Goal: Information Seeking & Learning: Learn about a topic

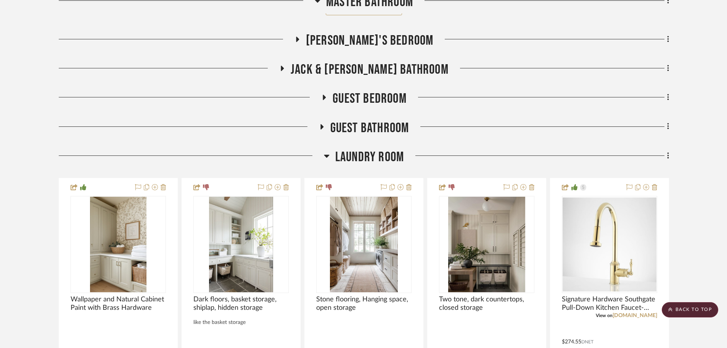
click at [370, 152] on span "Laundry Room" at bounding box center [369, 157] width 69 height 16
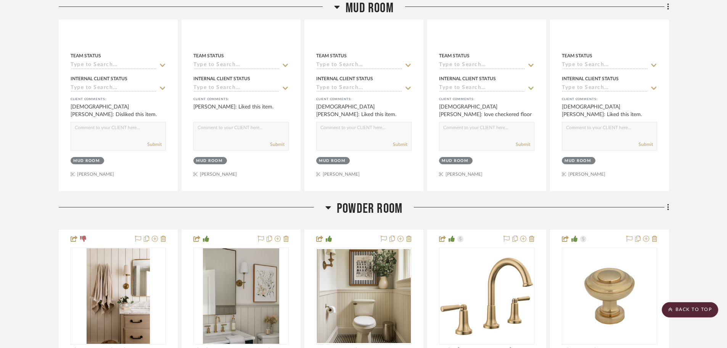
click at [356, 207] on span "Powder Room" at bounding box center [370, 208] width 66 height 16
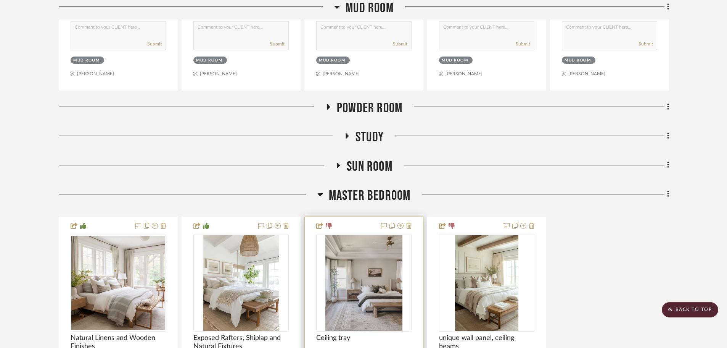
scroll to position [2412, 0]
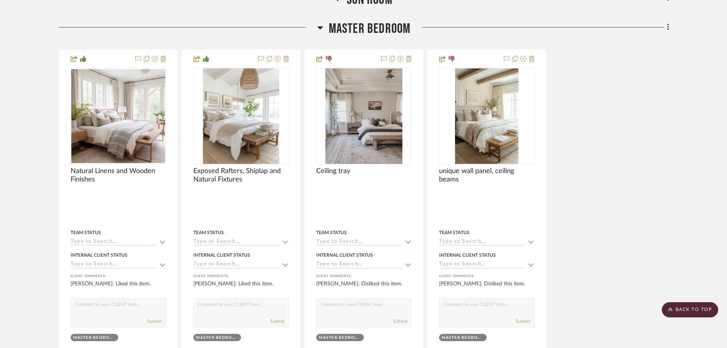
click at [371, 22] on span "Master Bedroom" at bounding box center [370, 29] width 82 height 16
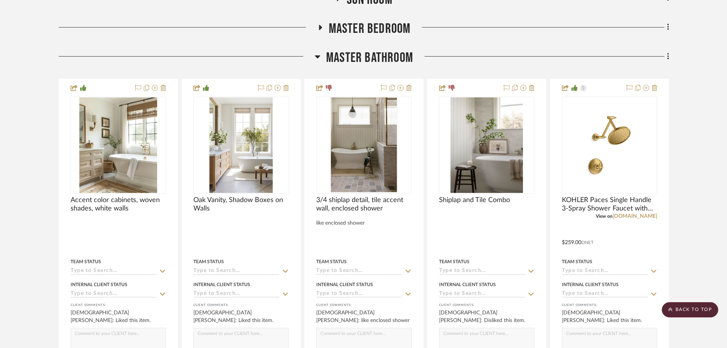
click at [370, 54] on span "Master Bathroom" at bounding box center [369, 58] width 87 height 16
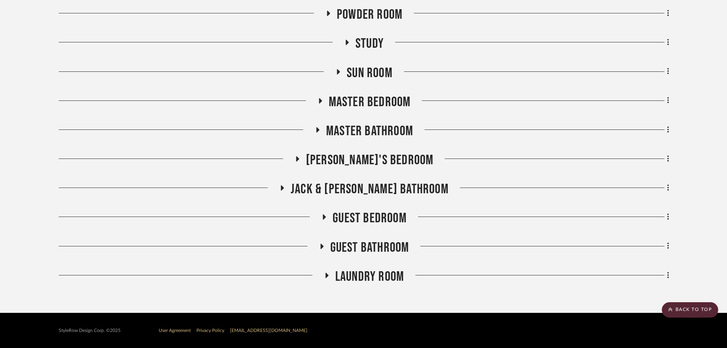
click at [361, 160] on span "[PERSON_NAME]'s Bedroom" at bounding box center [370, 160] width 128 height 16
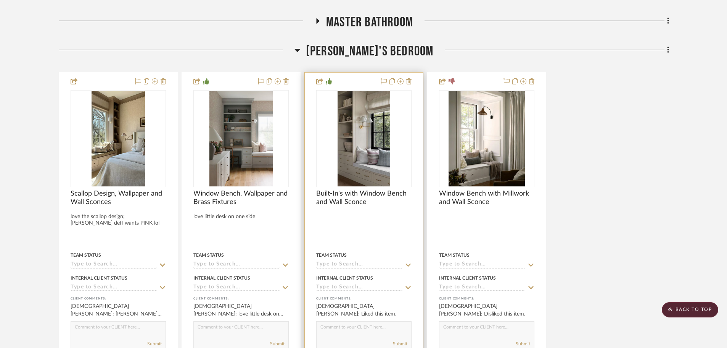
scroll to position [2450, 0]
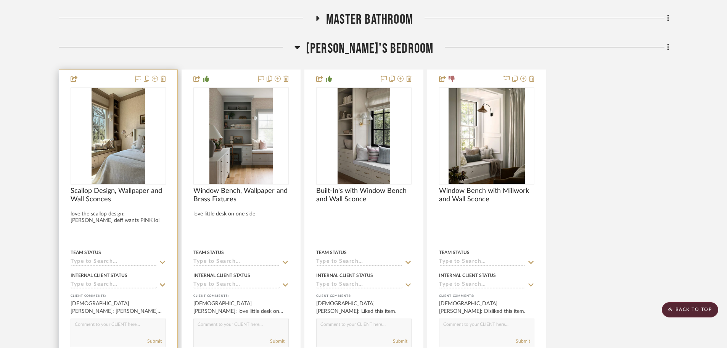
click at [0, 0] on img at bounding box center [0, 0] width 0 height 0
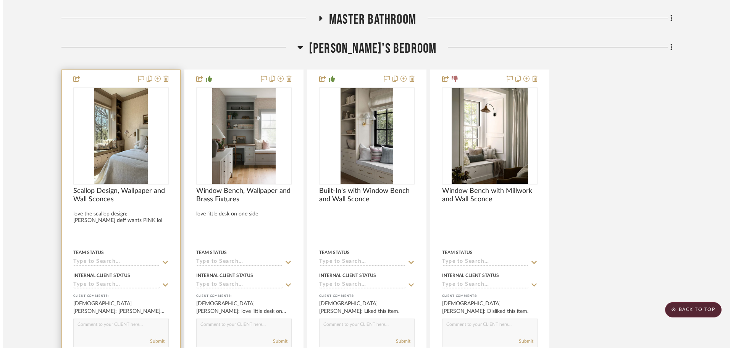
scroll to position [0, 0]
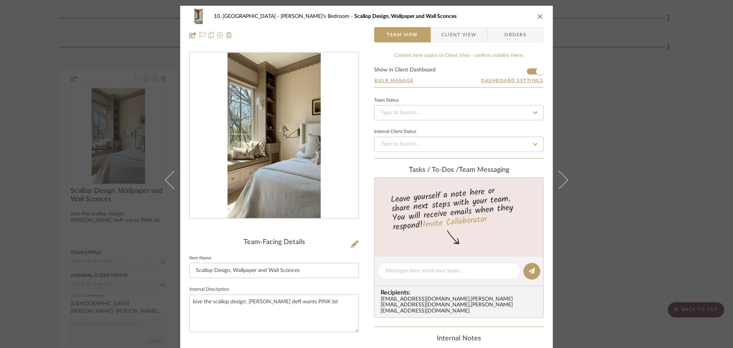
click at [672, 183] on div "10. [PERSON_NAME]'s Bedroom Scallop Design, Wallpaper and Wall Sconces Team Vie…" at bounding box center [366, 174] width 733 height 348
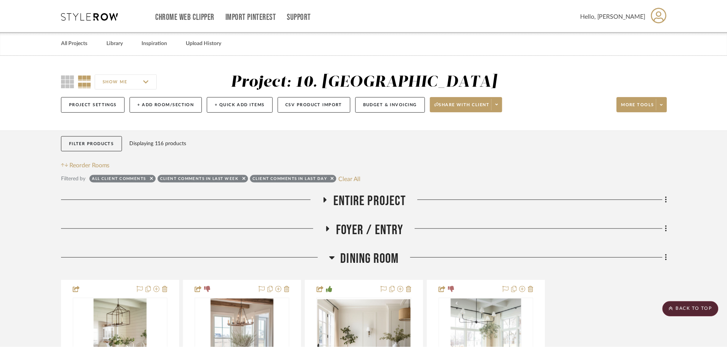
scroll to position [2450, 0]
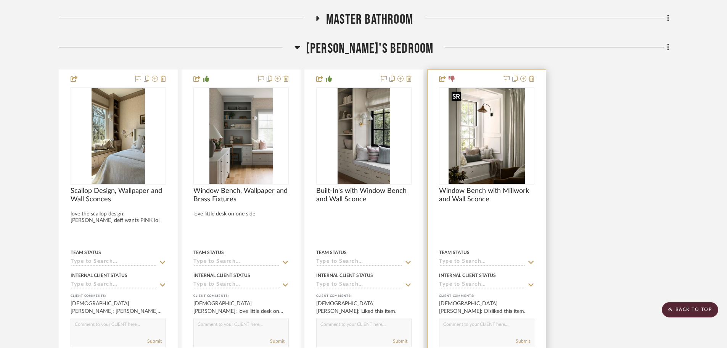
click at [0, 0] on img at bounding box center [0, 0] width 0 height 0
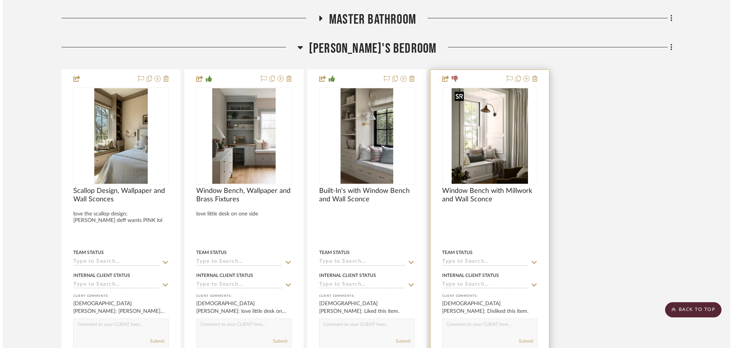
scroll to position [0, 0]
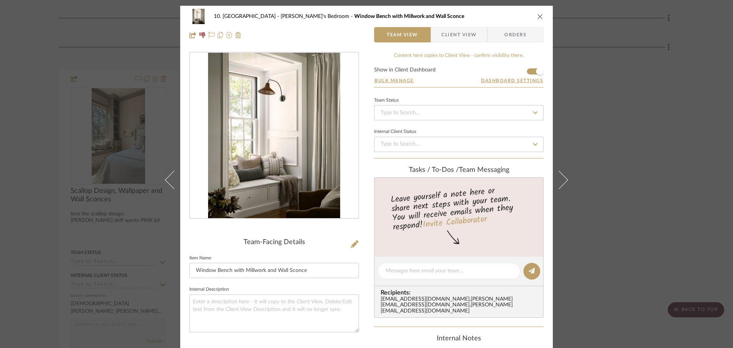
click at [680, 213] on div "10. [PERSON_NAME] [PERSON_NAME]'s Bedroom Window Bench with Millwork and Wall S…" at bounding box center [366, 174] width 733 height 348
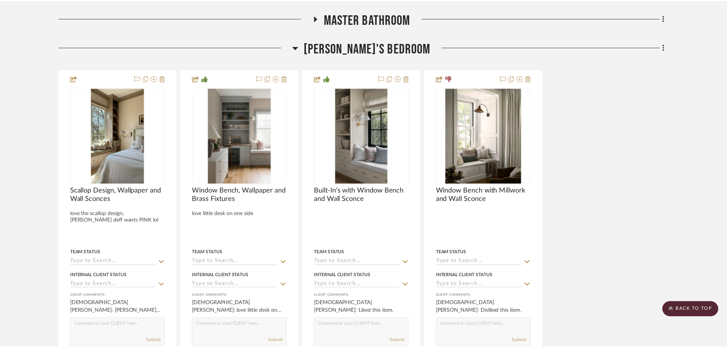
scroll to position [2450, 0]
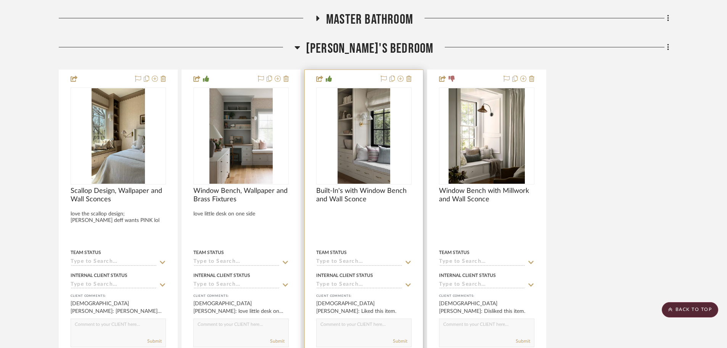
click at [378, 159] on img "0" at bounding box center [364, 135] width 53 height 95
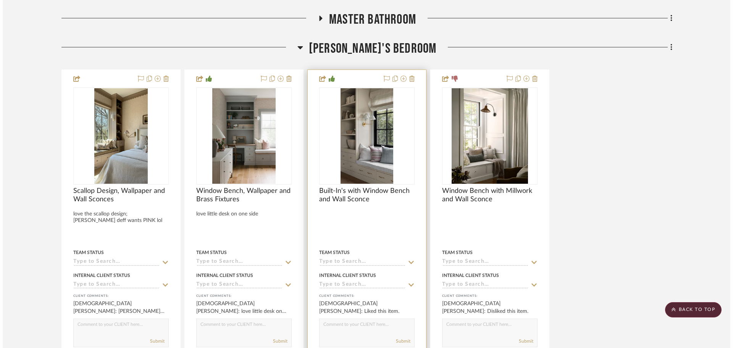
scroll to position [0, 0]
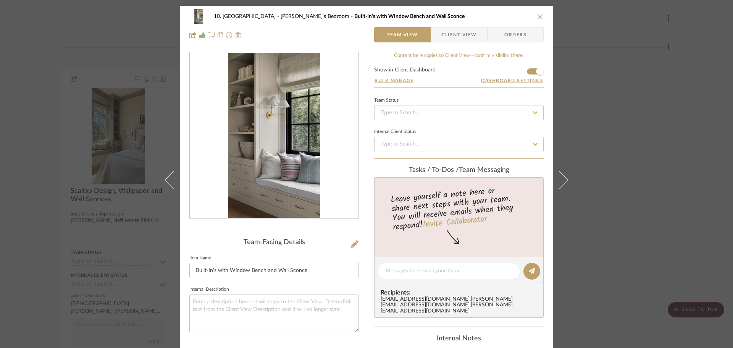
click at [585, 194] on div "10. [PERSON_NAME] [PERSON_NAME]'s Bedroom Built-In's with Window Bench and Wall…" at bounding box center [366, 174] width 733 height 348
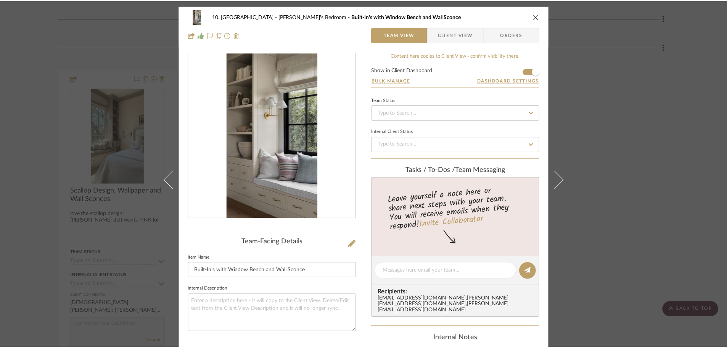
scroll to position [2450, 0]
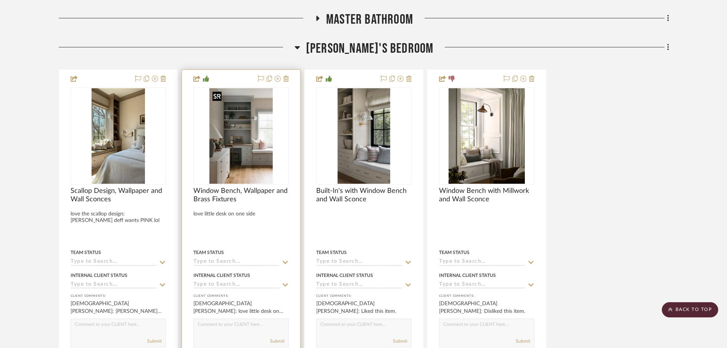
click at [269, 161] on img "0" at bounding box center [241, 135] width 63 height 95
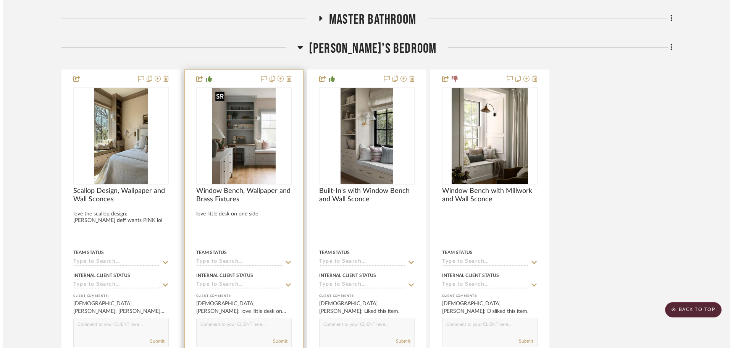
scroll to position [0, 0]
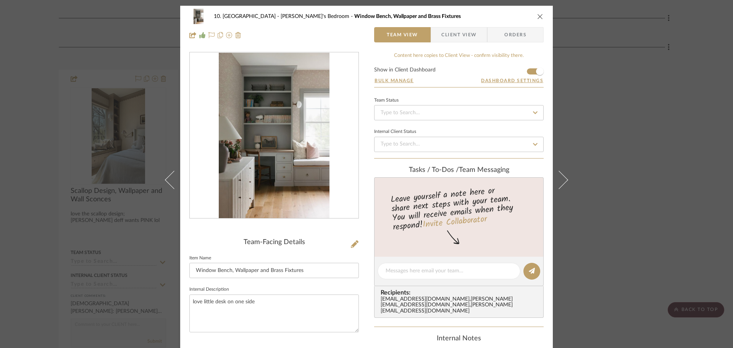
click at [596, 196] on div "10. [PERSON_NAME] Willow's Bedroom Window Bench, Wallpaper and Brass Fixtures T…" at bounding box center [366, 174] width 733 height 348
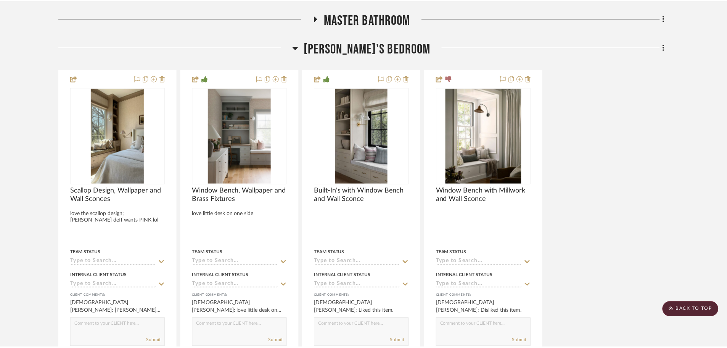
scroll to position [2450, 0]
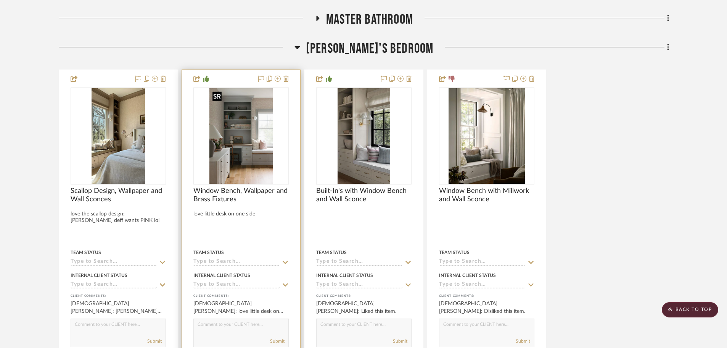
click at [232, 158] on img "0" at bounding box center [241, 135] width 63 height 95
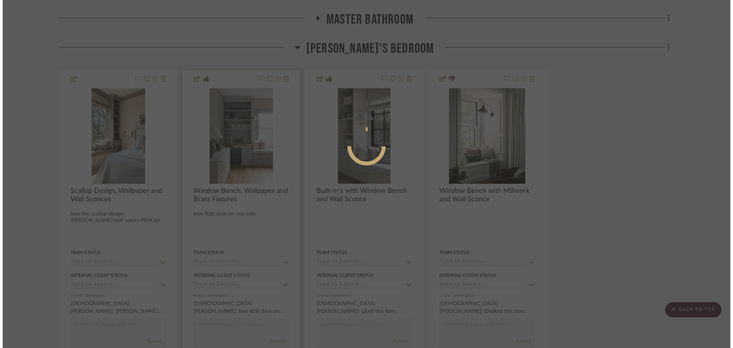
scroll to position [0, 0]
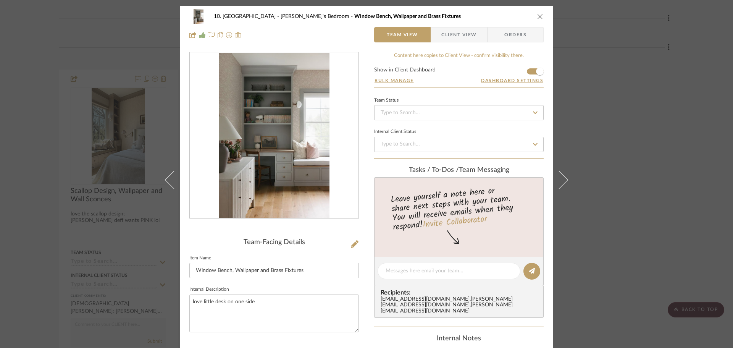
click at [663, 182] on div "10. [PERSON_NAME] Willow's Bedroom Window Bench, Wallpaper and Brass Fixtures T…" at bounding box center [366, 174] width 733 height 348
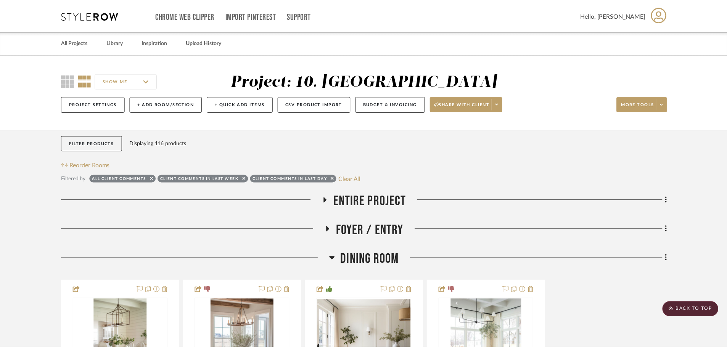
scroll to position [2450, 0]
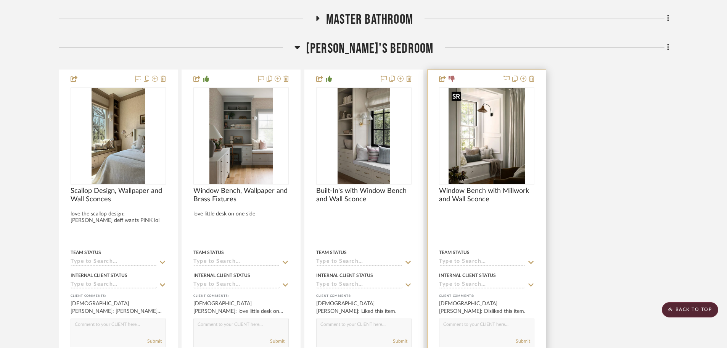
click at [484, 135] on img "0" at bounding box center [487, 135] width 76 height 95
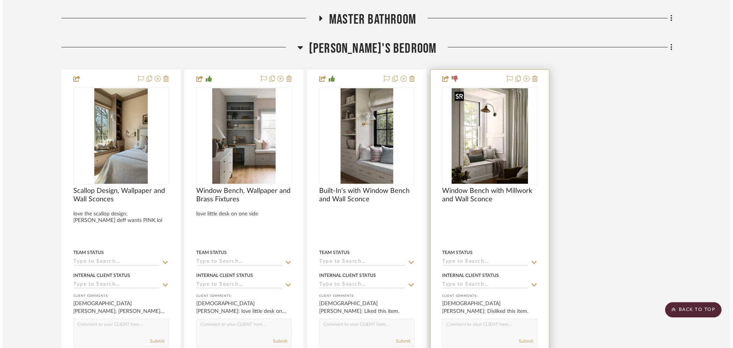
scroll to position [0, 0]
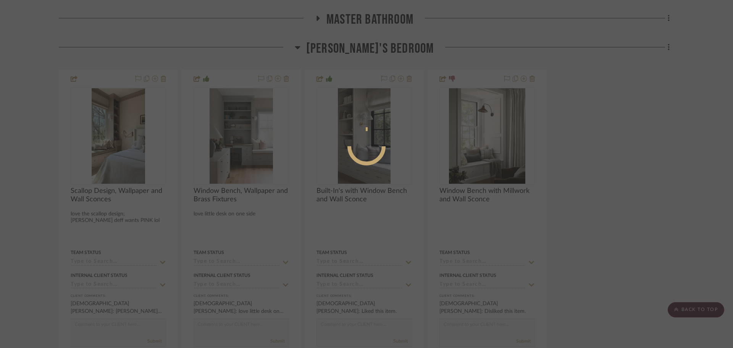
click at [637, 196] on div at bounding box center [366, 174] width 733 height 348
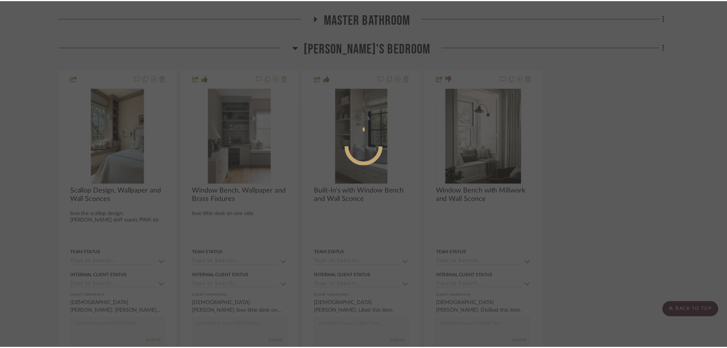
scroll to position [2450, 0]
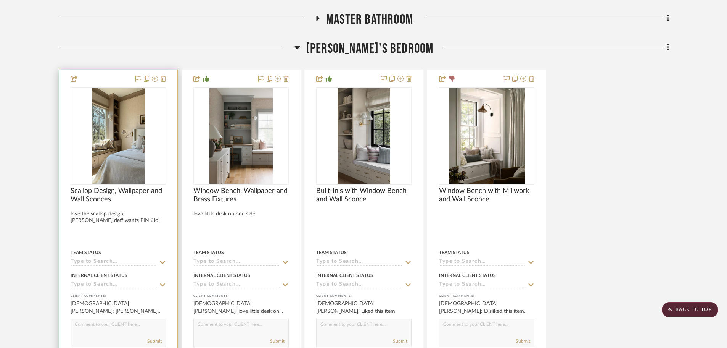
click at [129, 156] on img "0" at bounding box center [119, 135] width 54 height 95
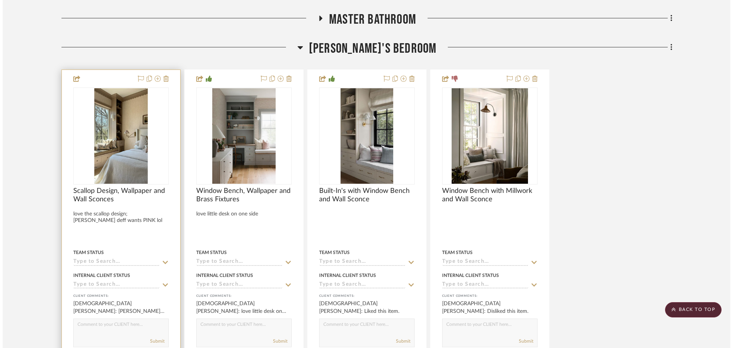
scroll to position [0, 0]
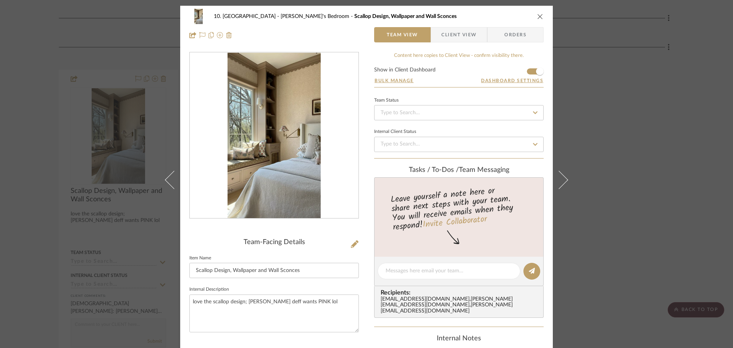
click at [294, 148] on img "0" at bounding box center [273, 136] width 93 height 166
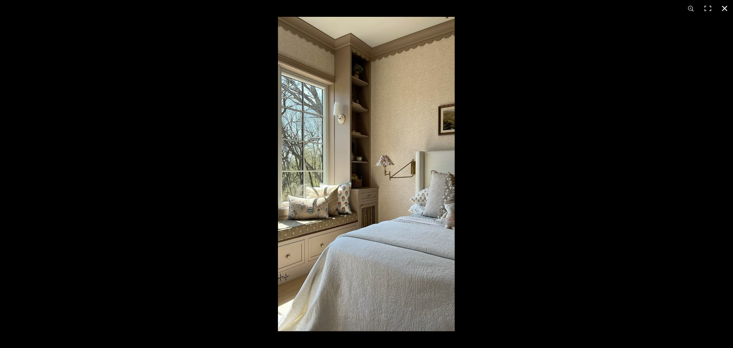
click at [527, 216] on div at bounding box center [644, 191] width 733 height 348
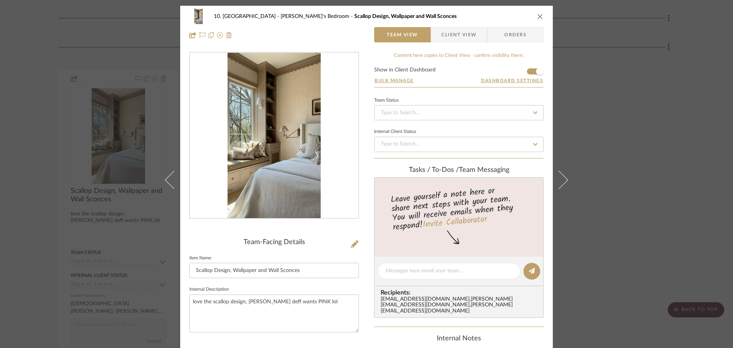
drag, startPoint x: 675, startPoint y: 189, endPoint x: 668, endPoint y: 189, distance: 7.3
click at [675, 189] on div "10. [PERSON_NAME]'s Bedroom Scallop Design, Wallpaper and Wall Sconces Team Vie…" at bounding box center [366, 174] width 733 height 348
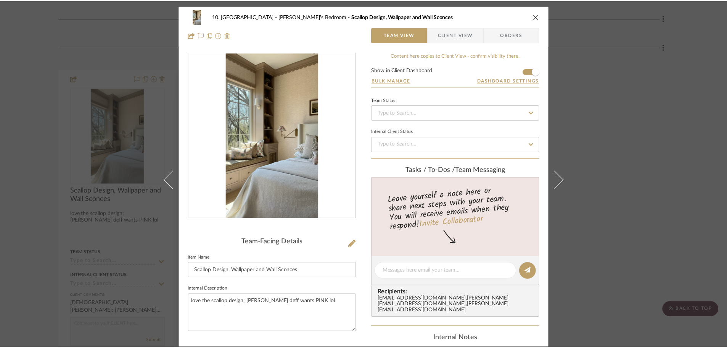
scroll to position [2450, 0]
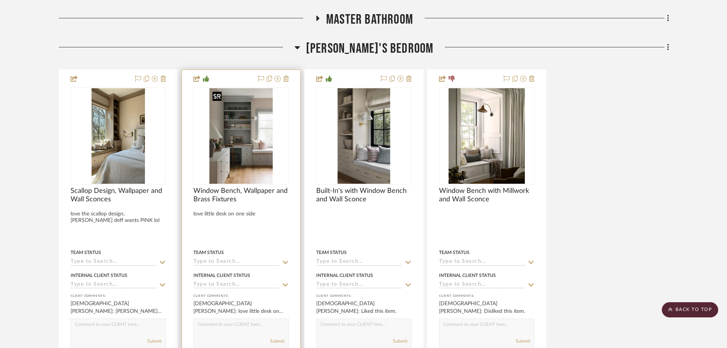
click at [217, 135] on img "0" at bounding box center [241, 135] width 63 height 95
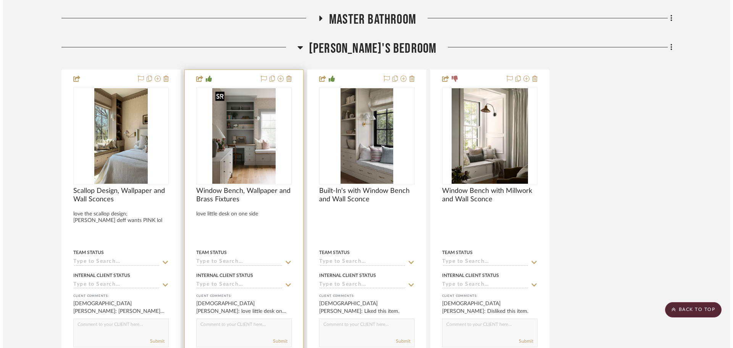
scroll to position [0, 0]
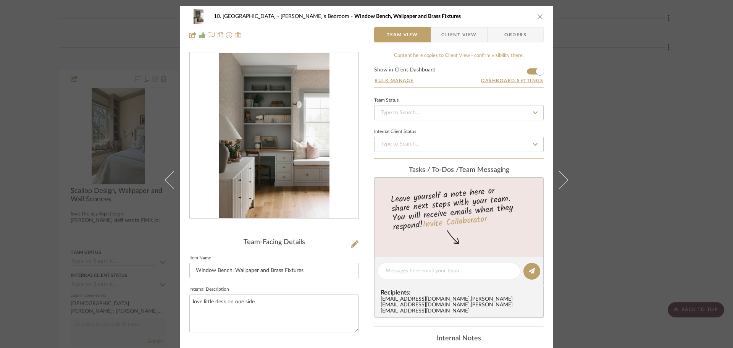
click at [285, 175] on img "0" at bounding box center [274, 136] width 110 height 166
click at [683, 168] on div "10. [PERSON_NAME] Willow's Bedroom Window Bench, Wallpaper and Brass Fixtures T…" at bounding box center [366, 174] width 733 height 348
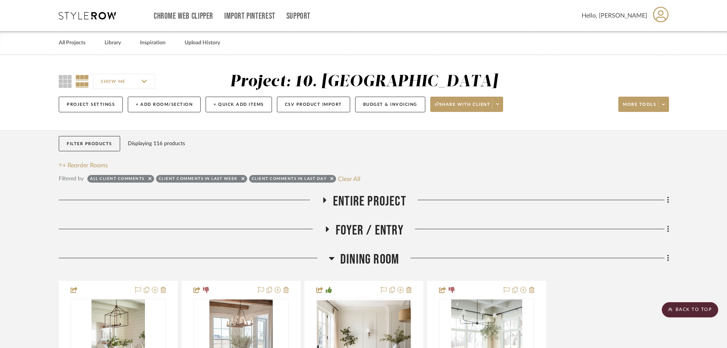
drag, startPoint x: 704, startPoint y: 222, endPoint x: 708, endPoint y: 33, distance: 188.5
click at [72, 47] on link "All Projects" at bounding box center [72, 43] width 27 height 10
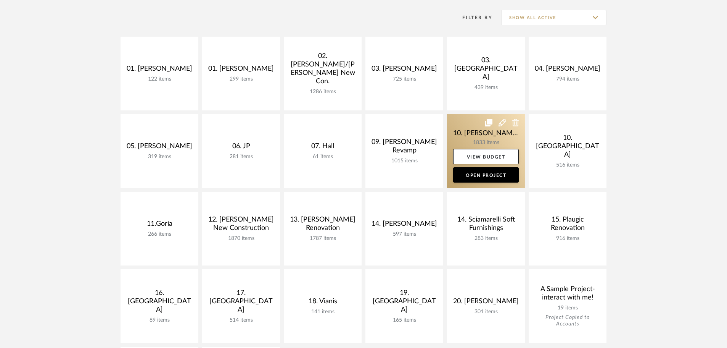
click at [477, 141] on link at bounding box center [486, 151] width 78 height 74
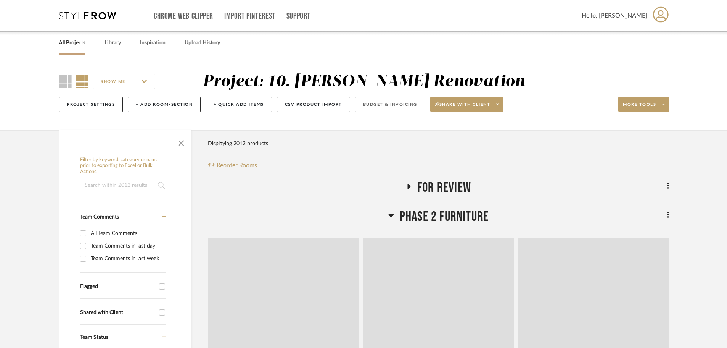
click at [389, 110] on button "Budget & Invoicing" at bounding box center [390, 105] width 70 height 16
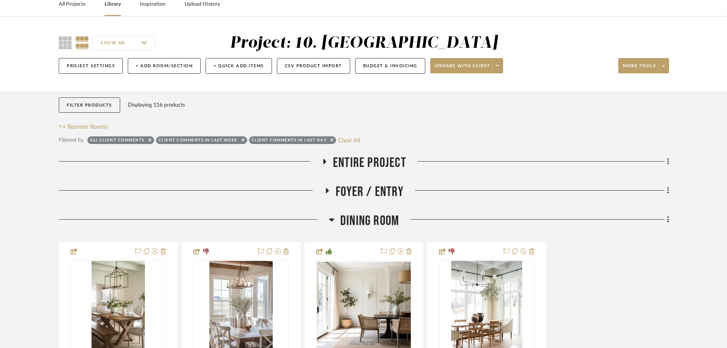
scroll to position [38, 0]
click at [393, 219] on span "Dining Room" at bounding box center [369, 221] width 59 height 16
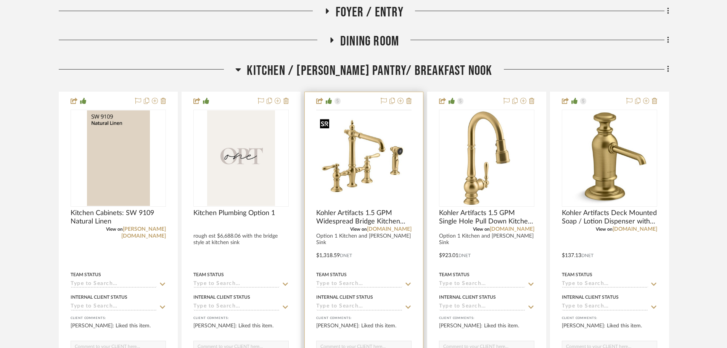
scroll to position [229, 0]
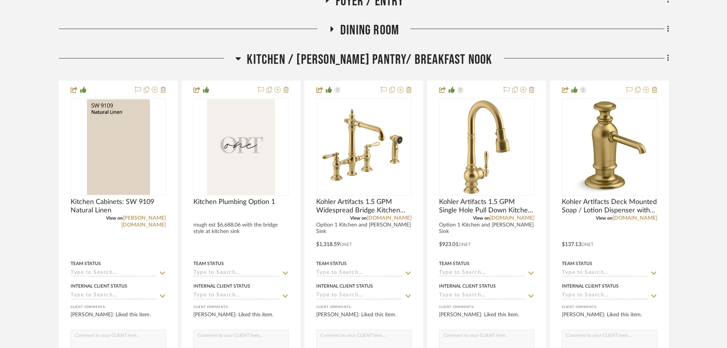
click at [324, 66] on span "Kitchen / [PERSON_NAME] Pantry/ Breakfast Nook" at bounding box center [369, 60] width 245 height 16
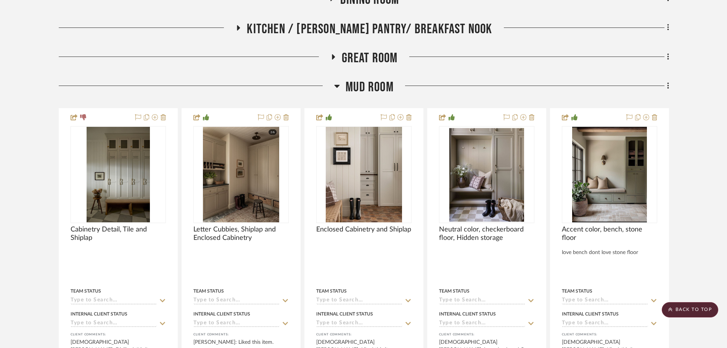
scroll to position [267, 0]
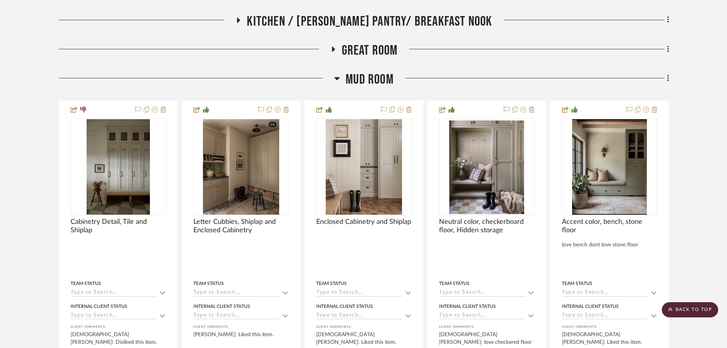
click at [368, 81] on span "Mud Room" at bounding box center [370, 79] width 48 height 16
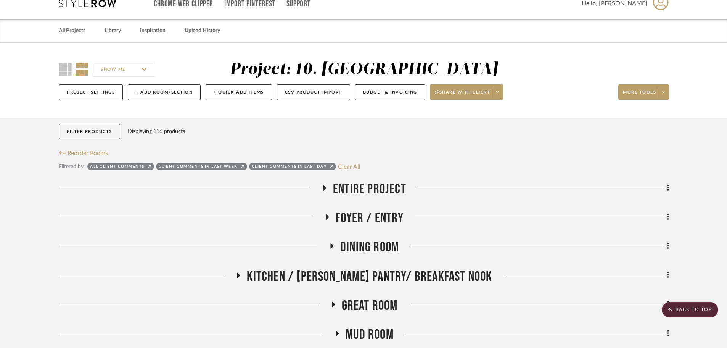
scroll to position [0, 0]
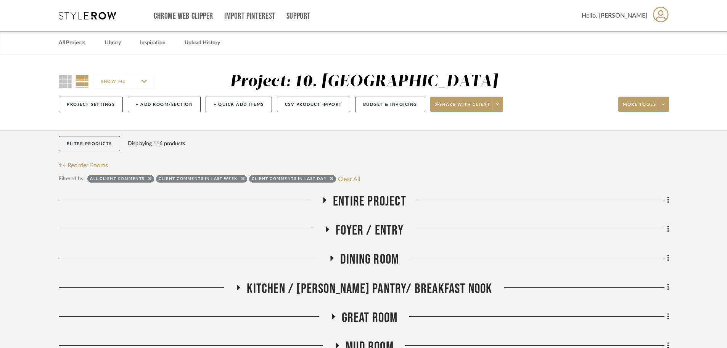
click at [392, 201] on span "Entire Project" at bounding box center [369, 201] width 73 height 16
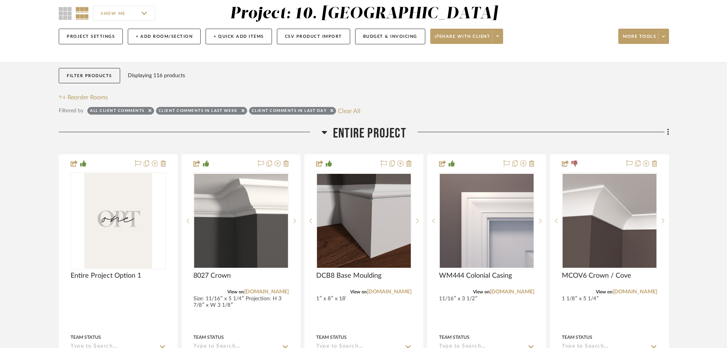
scroll to position [76, 0]
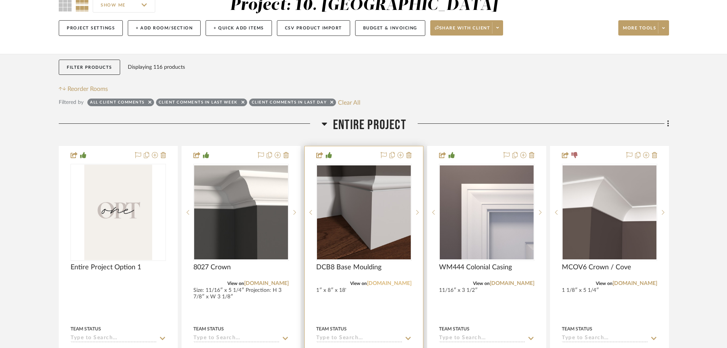
click at [382, 284] on link "gardenstatelumber.com" at bounding box center [389, 282] width 45 height 5
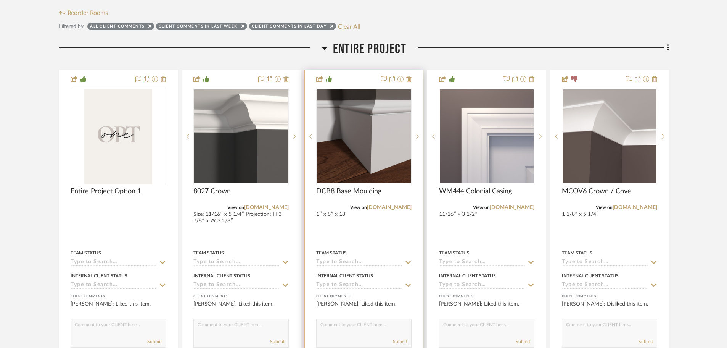
scroll to position [153, 0]
click at [348, 192] on span "DCB8 Base Moulding" at bounding box center [348, 191] width 65 height 8
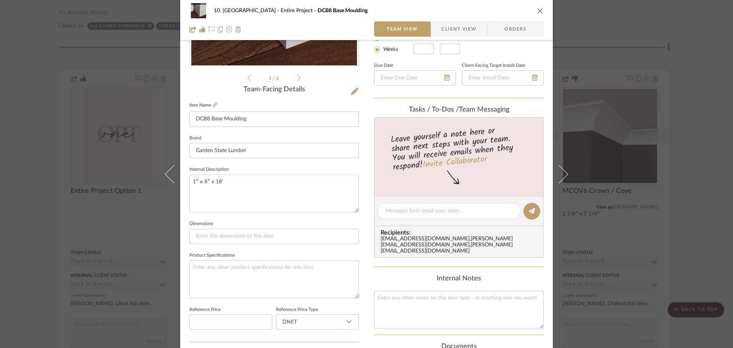
click at [279, 174] on fieldset "Internal Description 1″ x 8″ x 18'" at bounding box center [273, 188] width 169 height 48
click at [265, 189] on textarea "1″ x 8″ x 18'" at bounding box center [273, 193] width 169 height 38
type textarea "1″ x 8″ x 18'; First Floor"
click at [48, 221] on div "10. Vignola Entire Project DCB8 Base Moulding Team View Client View Orders 1 / …" at bounding box center [366, 174] width 733 height 348
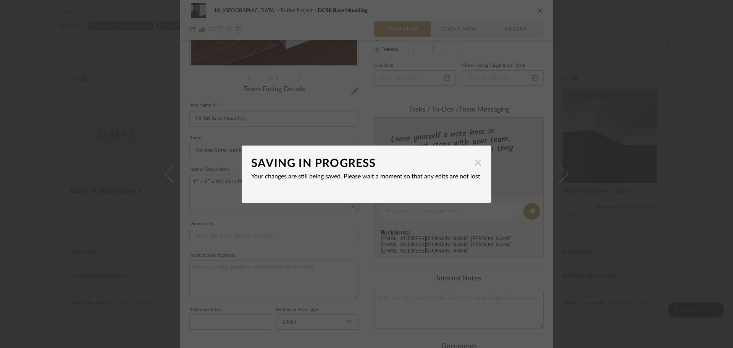
click at [471, 162] on span "button" at bounding box center [477, 162] width 15 height 15
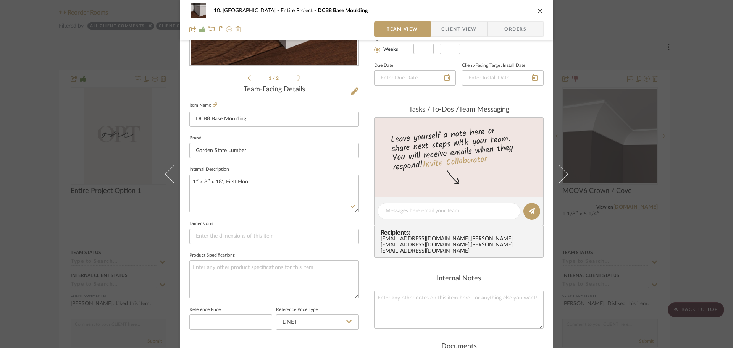
click at [51, 194] on div "10. Vignola Entire Project DCB8 Base Moulding Team View Client View Orders 1 / …" at bounding box center [366, 174] width 733 height 348
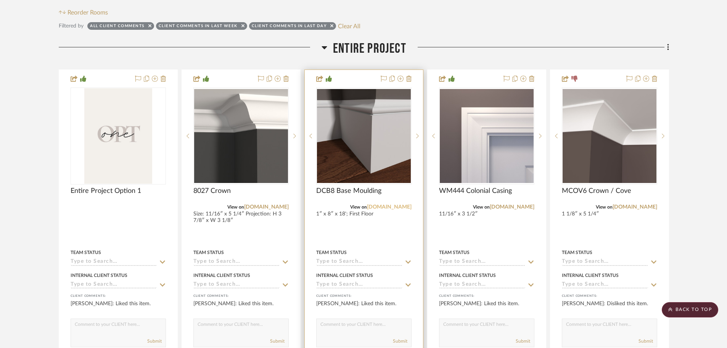
click at [402, 208] on link "gardenstatelumber.com" at bounding box center [389, 206] width 45 height 5
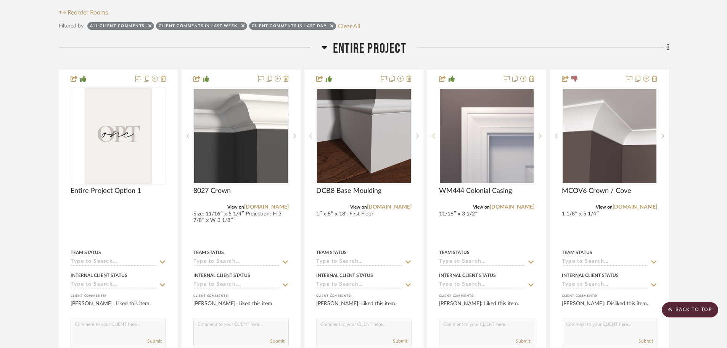
click at [377, 51] on span "Entire Project" at bounding box center [369, 48] width 73 height 16
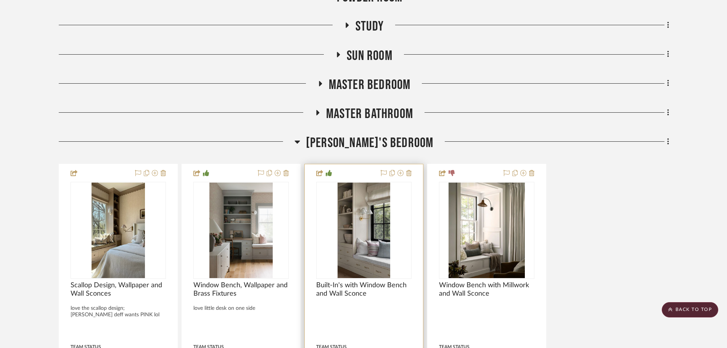
scroll to position [458, 0]
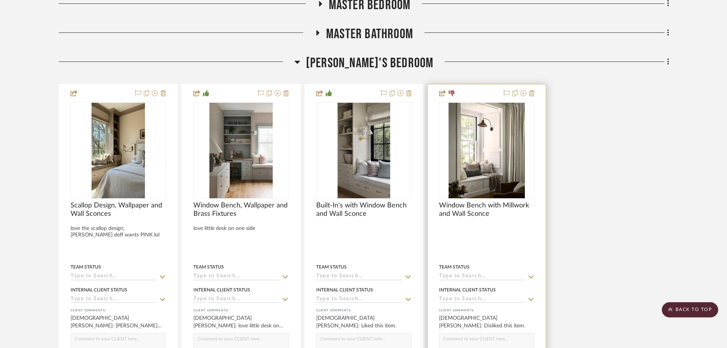
click at [463, 177] on img "0" at bounding box center [487, 150] width 76 height 95
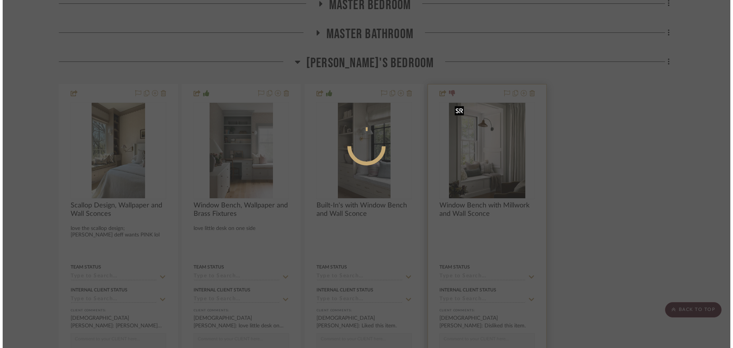
scroll to position [0, 0]
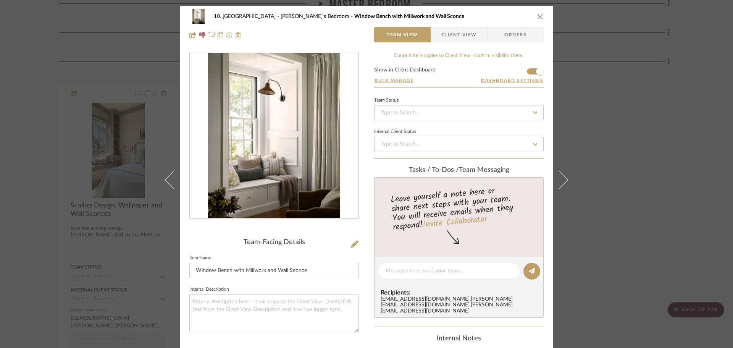
click at [276, 161] on img "0" at bounding box center [274, 136] width 132 height 166
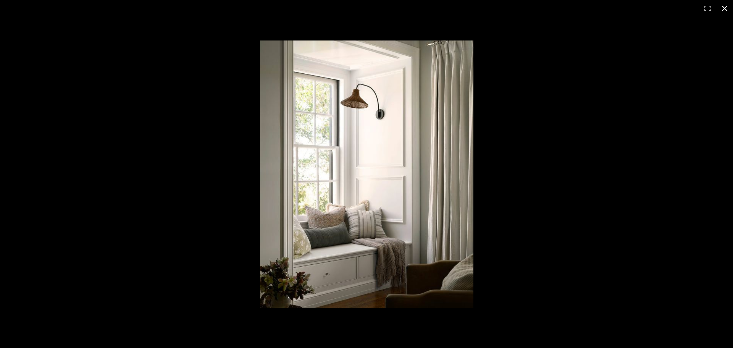
click at [579, 222] on div at bounding box center [571, 188] width 623 height 296
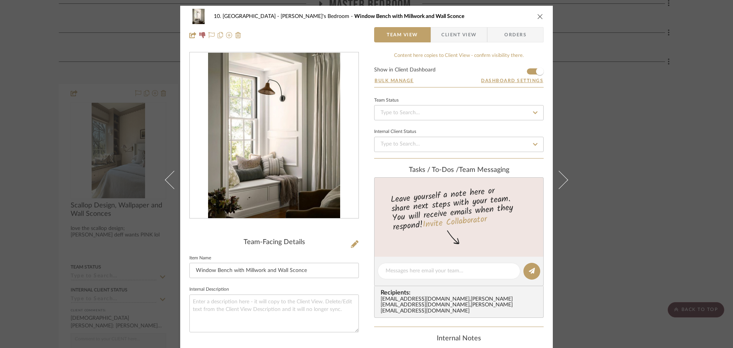
click at [43, 201] on div "10. [PERSON_NAME] [PERSON_NAME]'s Bedroom Window Bench with Millwork and Wall S…" at bounding box center [366, 174] width 733 height 348
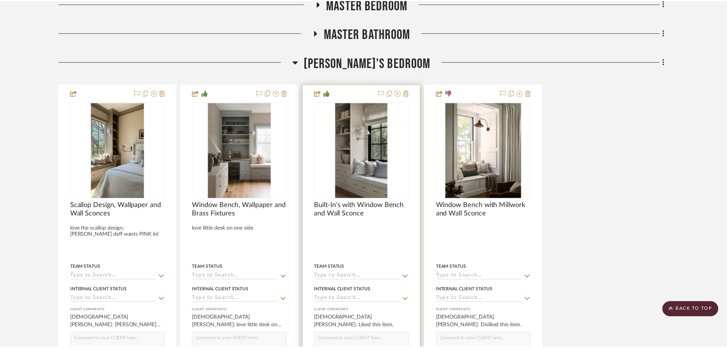
scroll to position [458, 0]
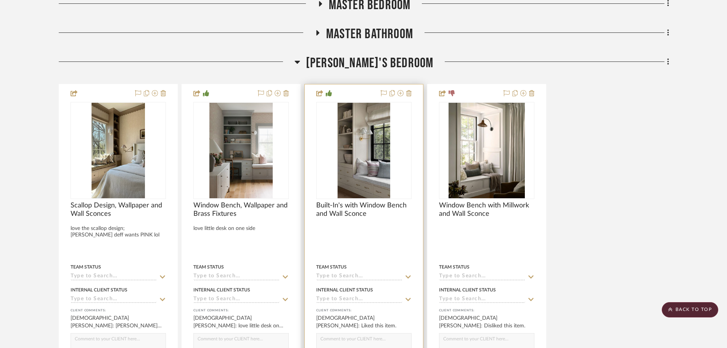
click at [377, 171] on img "0" at bounding box center [364, 150] width 53 height 95
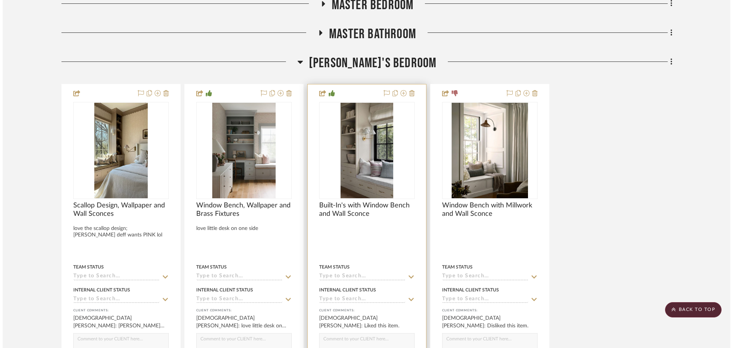
scroll to position [0, 0]
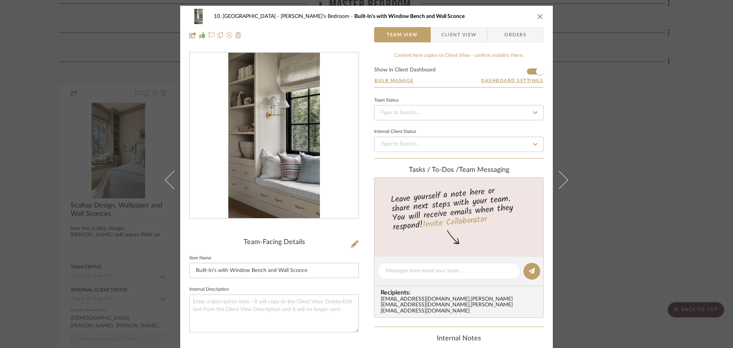
click at [27, 191] on div "10. [PERSON_NAME] [PERSON_NAME]'s Bedroom Built-In's with Window Bench and Wall…" at bounding box center [366, 174] width 733 height 348
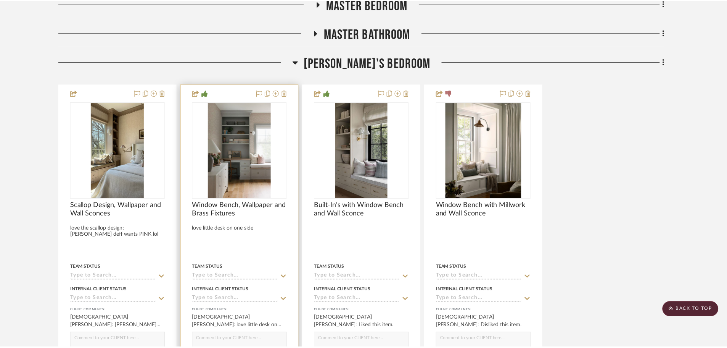
scroll to position [458, 0]
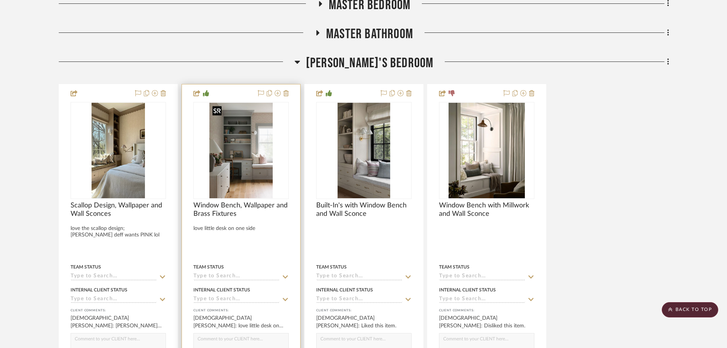
click at [262, 163] on img "0" at bounding box center [241, 150] width 63 height 95
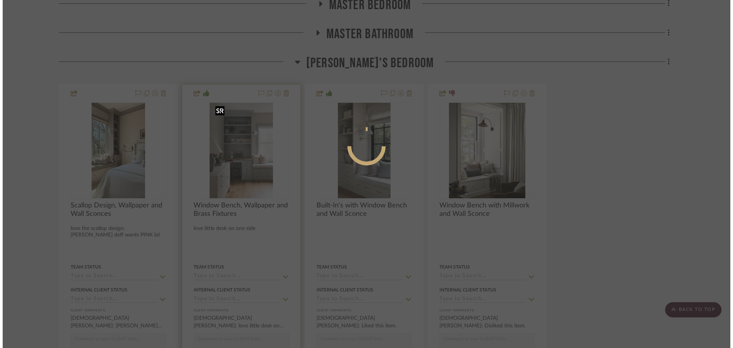
scroll to position [0, 0]
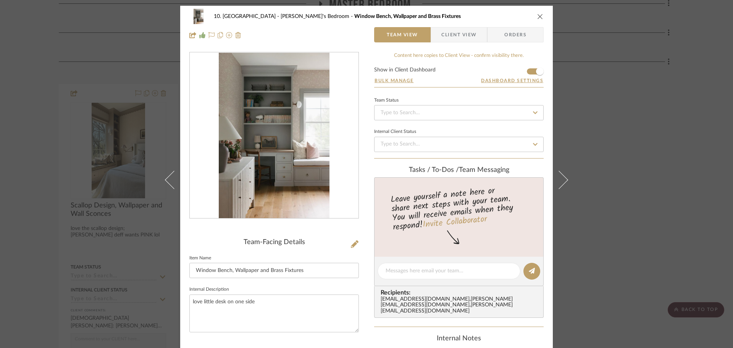
click at [34, 190] on div "10. [PERSON_NAME] Willow's Bedroom Window Bench, Wallpaper and Brass Fixtures T…" at bounding box center [366, 174] width 733 height 348
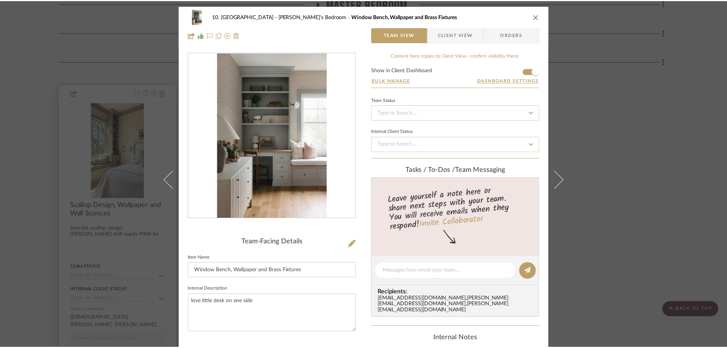
scroll to position [458, 0]
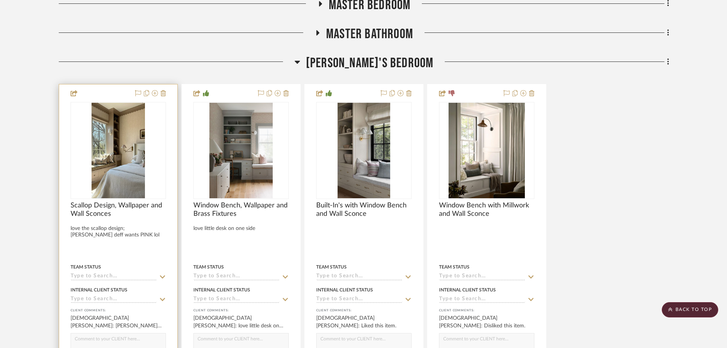
click at [132, 162] on img "0" at bounding box center [119, 150] width 54 height 95
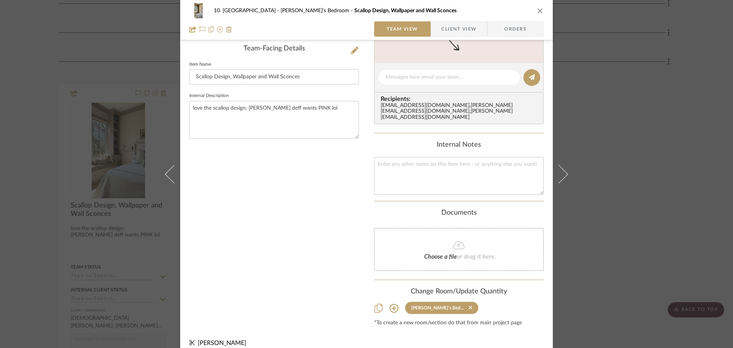
scroll to position [202, 0]
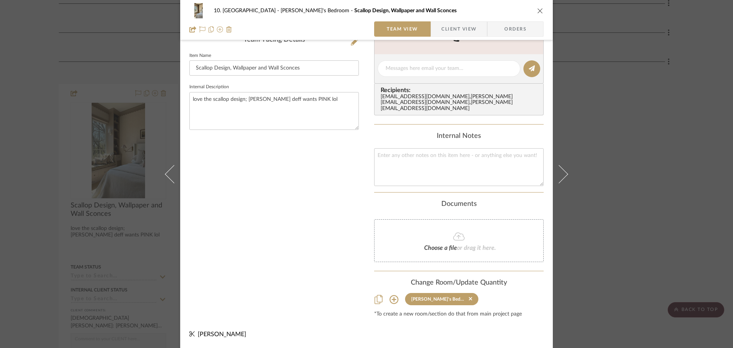
click at [648, 148] on div "10. [PERSON_NAME]'s Bedroom Scallop Design, Wallpaper and Wall Sconces Team Vie…" at bounding box center [366, 174] width 733 height 348
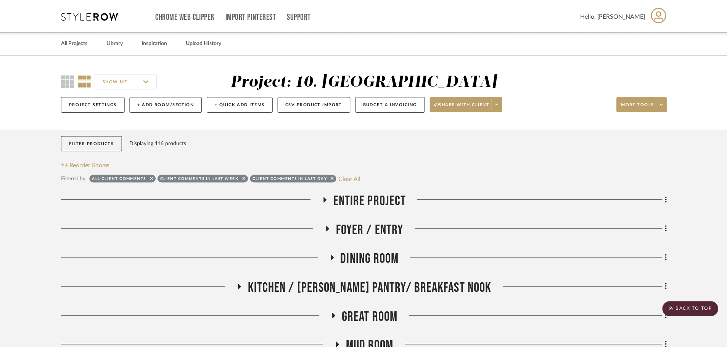
scroll to position [458, 0]
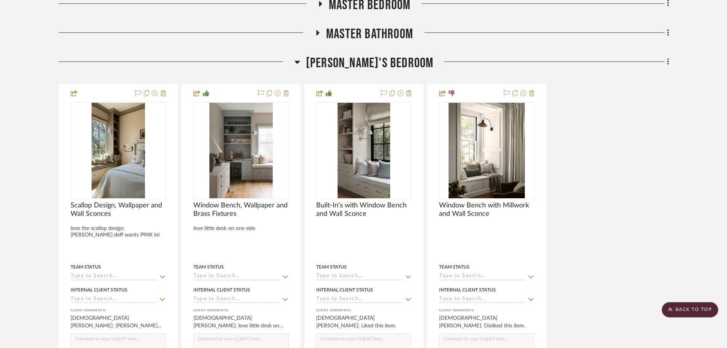
click at [31, 58] on project-details-page "SHOW ME Project: 10. Vignola Project Settings + Add Room/Section + Quick Add It…" at bounding box center [363, 70] width 727 height 946
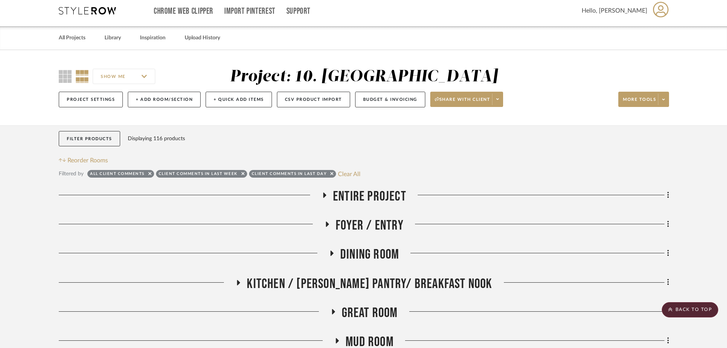
scroll to position [0, 0]
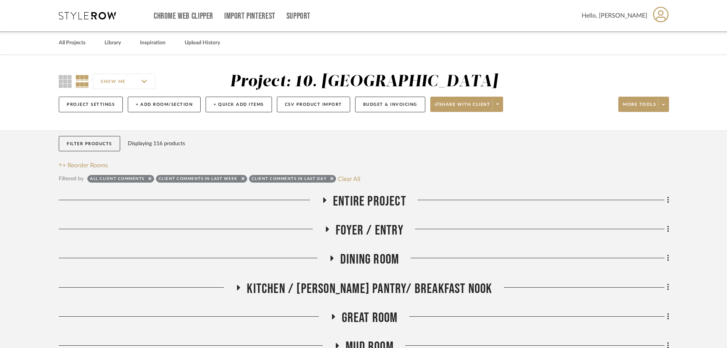
click at [385, 195] on span "Entire Project" at bounding box center [369, 201] width 73 height 16
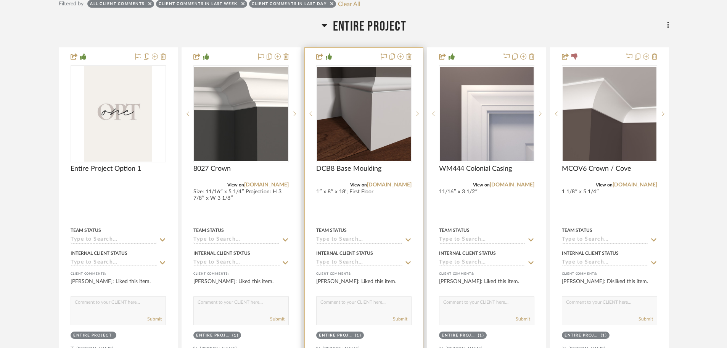
scroll to position [191, 0]
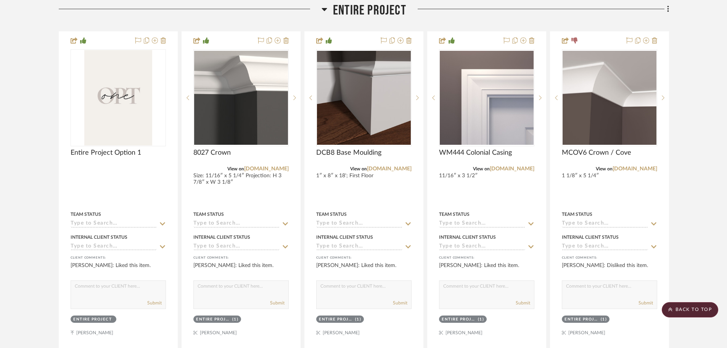
click at [359, 11] on span "Entire Project" at bounding box center [369, 10] width 73 height 16
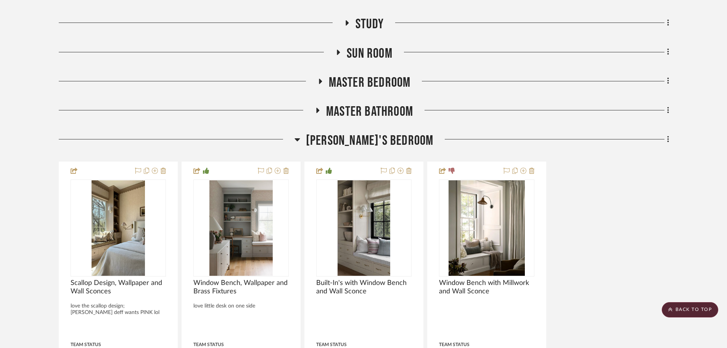
scroll to position [496, 0]
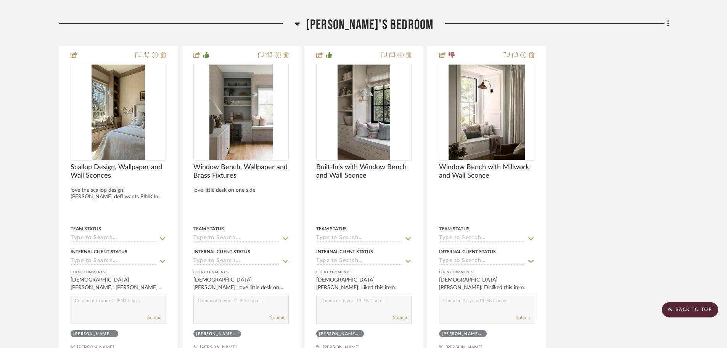
click at [388, 26] on span "[PERSON_NAME]'s Bedroom" at bounding box center [370, 25] width 128 height 16
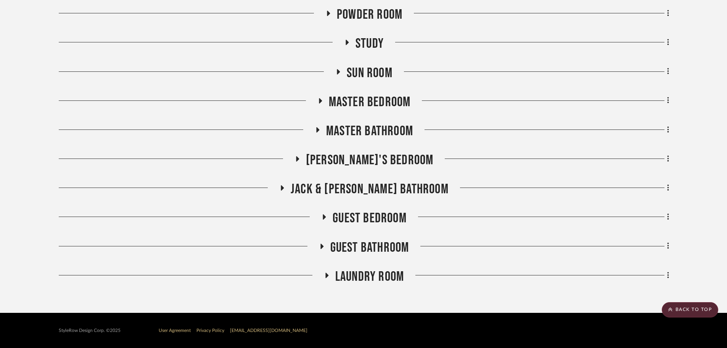
scroll to position [361, 0]
click at [360, 216] on span "Guest Bedroom" at bounding box center [370, 218] width 74 height 16
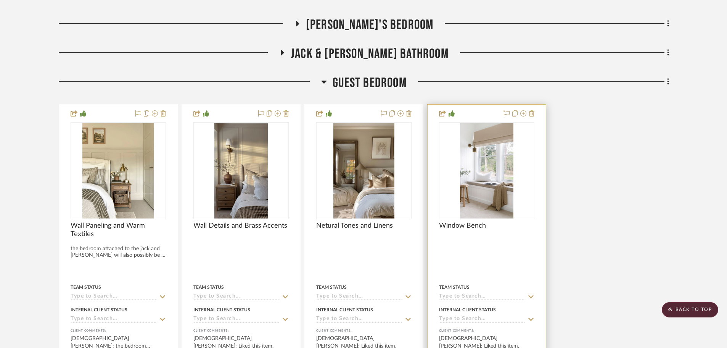
click at [0, 0] on img at bounding box center [0, 0] width 0 height 0
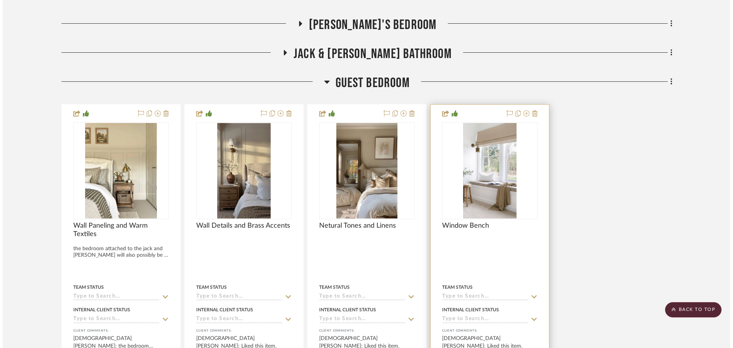
scroll to position [0, 0]
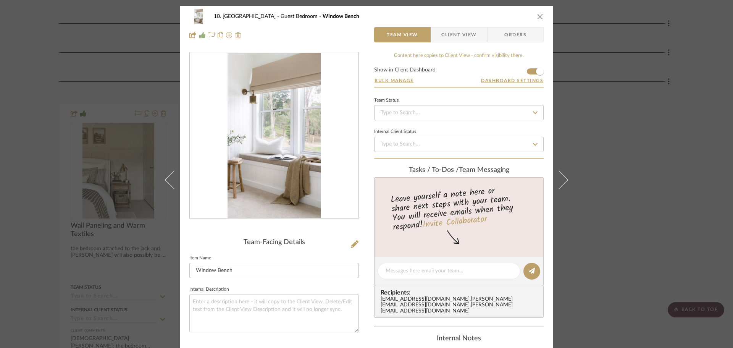
click at [681, 179] on div "10. Vignola Guest Bedroom Window Bench Team View Client View Orders Team-Facing…" at bounding box center [366, 174] width 733 height 348
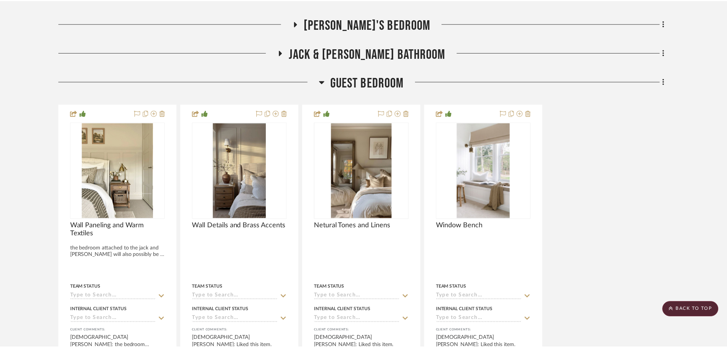
scroll to position [496, 0]
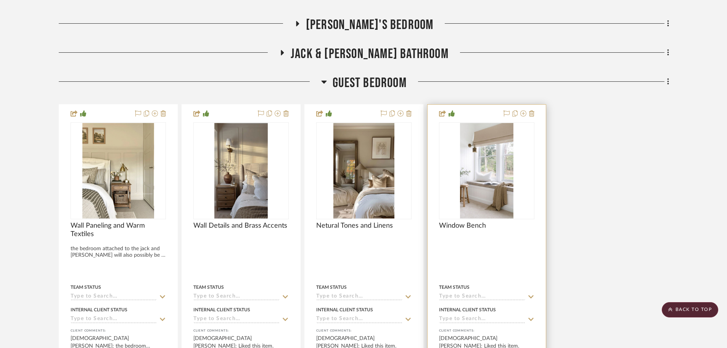
click at [504, 170] on img "0" at bounding box center [487, 170] width 54 height 95
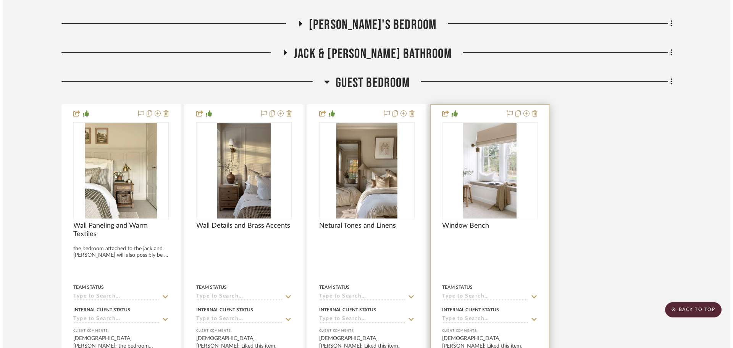
scroll to position [0, 0]
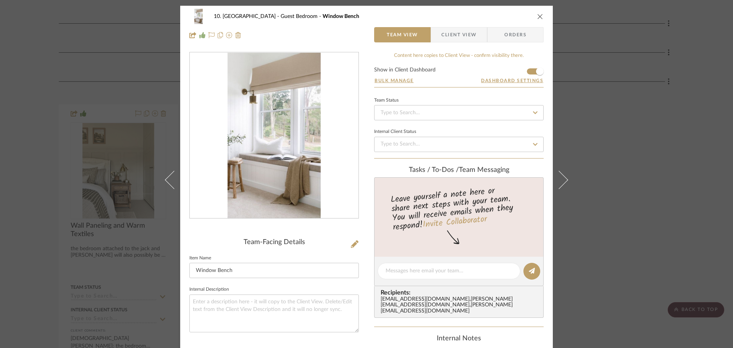
click at [653, 201] on div "10. Vignola Guest Bedroom Window Bench Team View Client View Orders Team-Facing…" at bounding box center [366, 174] width 733 height 348
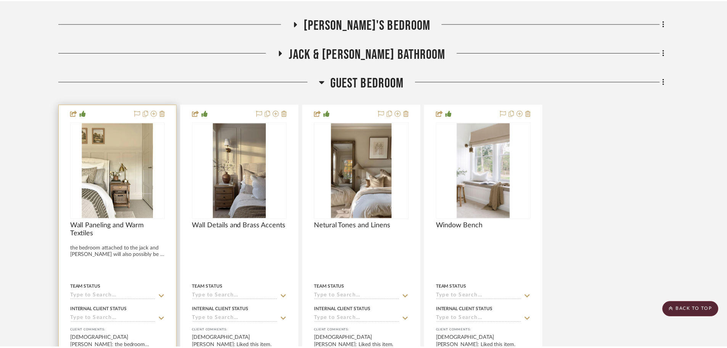
scroll to position [496, 0]
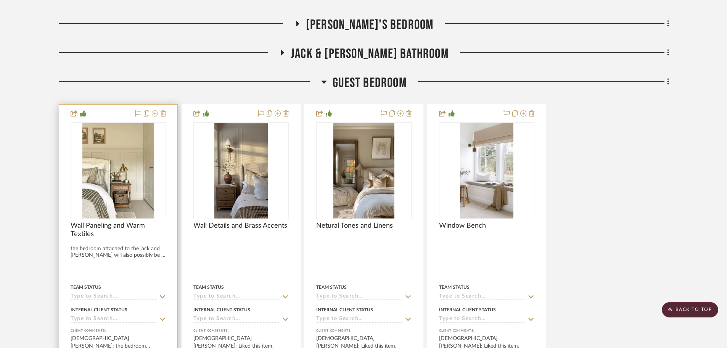
click at [124, 256] on div at bounding box center [118, 263] width 118 height 317
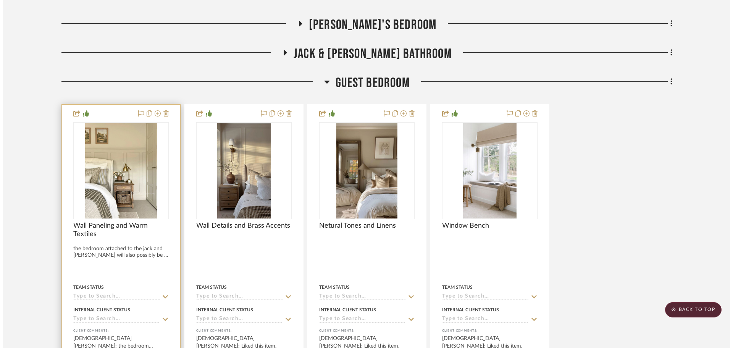
scroll to position [0, 0]
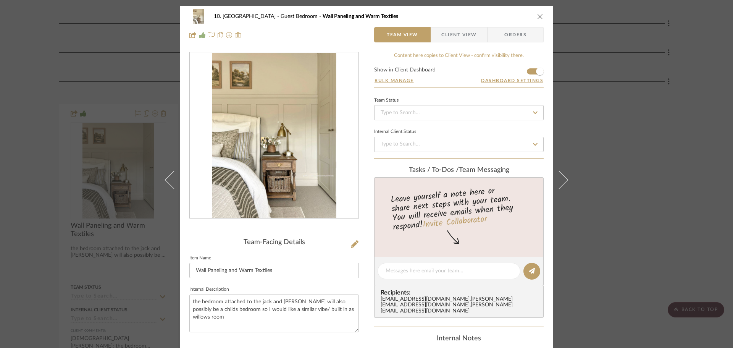
click at [33, 233] on div "10. Vignola Guest Bedroom Wall Paneling and Warm Textiles Team View Client View…" at bounding box center [366, 174] width 733 height 348
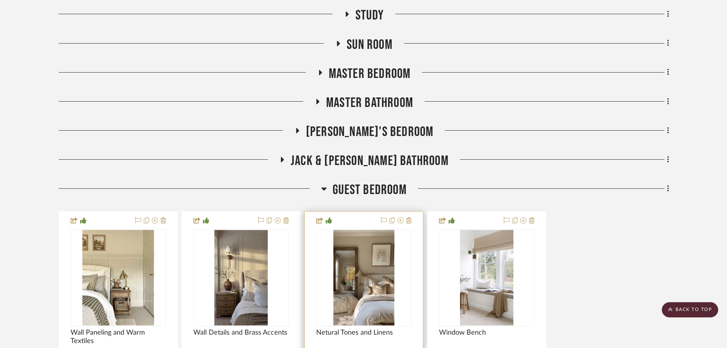
scroll to position [343, 0]
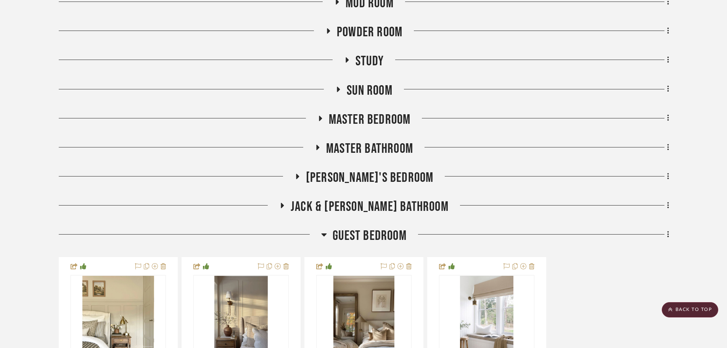
click at [364, 184] on span "[PERSON_NAME]'s Bedroom" at bounding box center [370, 177] width 128 height 16
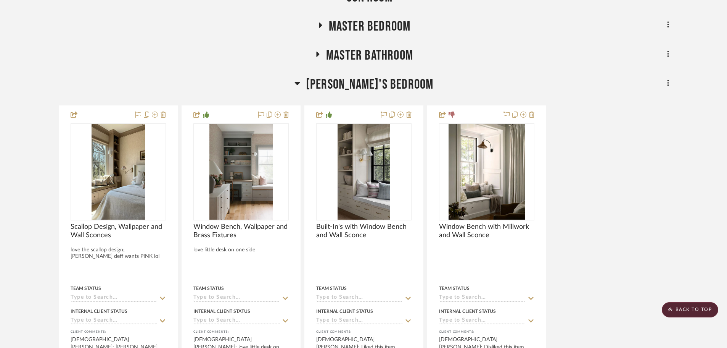
scroll to position [458, 0]
